Goal: Book appointment/travel/reservation

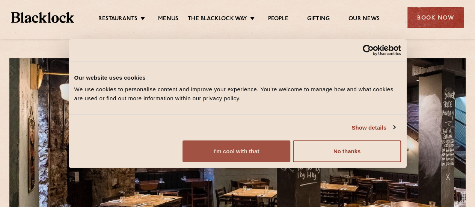
click at [290, 151] on button "I'm cool with that" at bounding box center [236, 151] width 108 height 22
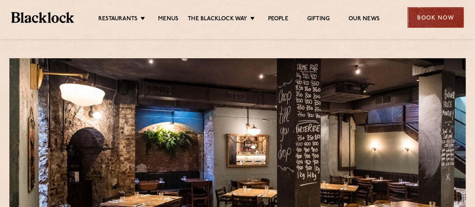
click at [432, 19] on div "Book Now" at bounding box center [435, 17] width 56 height 21
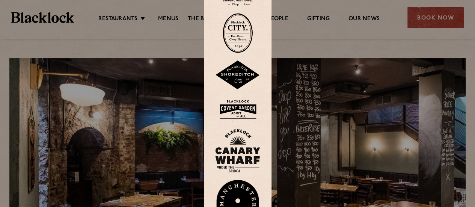
click at [247, 29] on img at bounding box center [237, 33] width 30 height 40
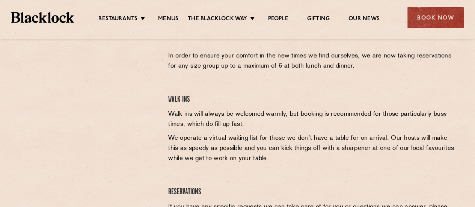
scroll to position [266, 0]
